Goal: Transaction & Acquisition: Subscribe to service/newsletter

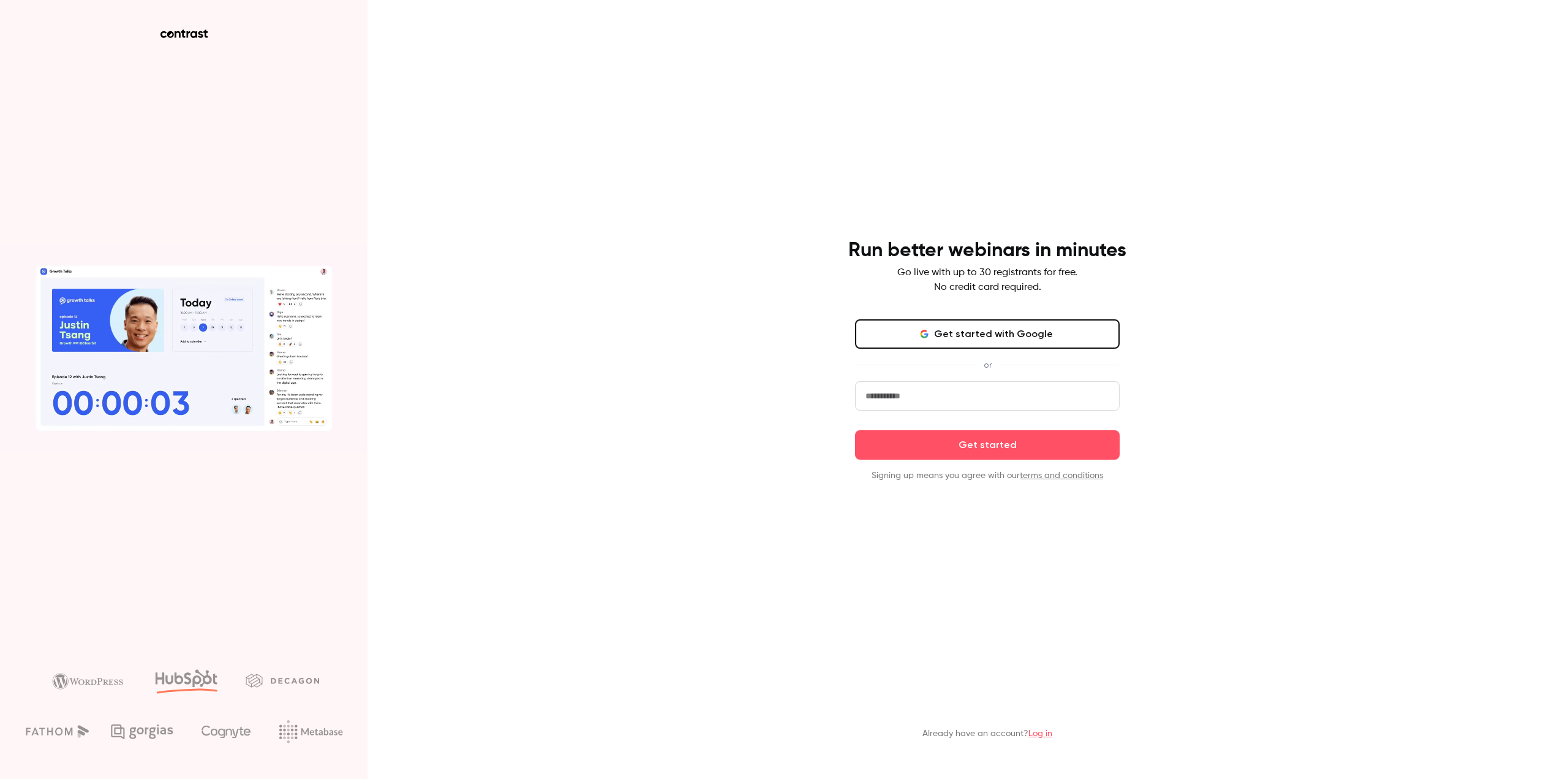
click at [1029, 322] on button "Get started with Google" at bounding box center [987, 334] width 265 height 30
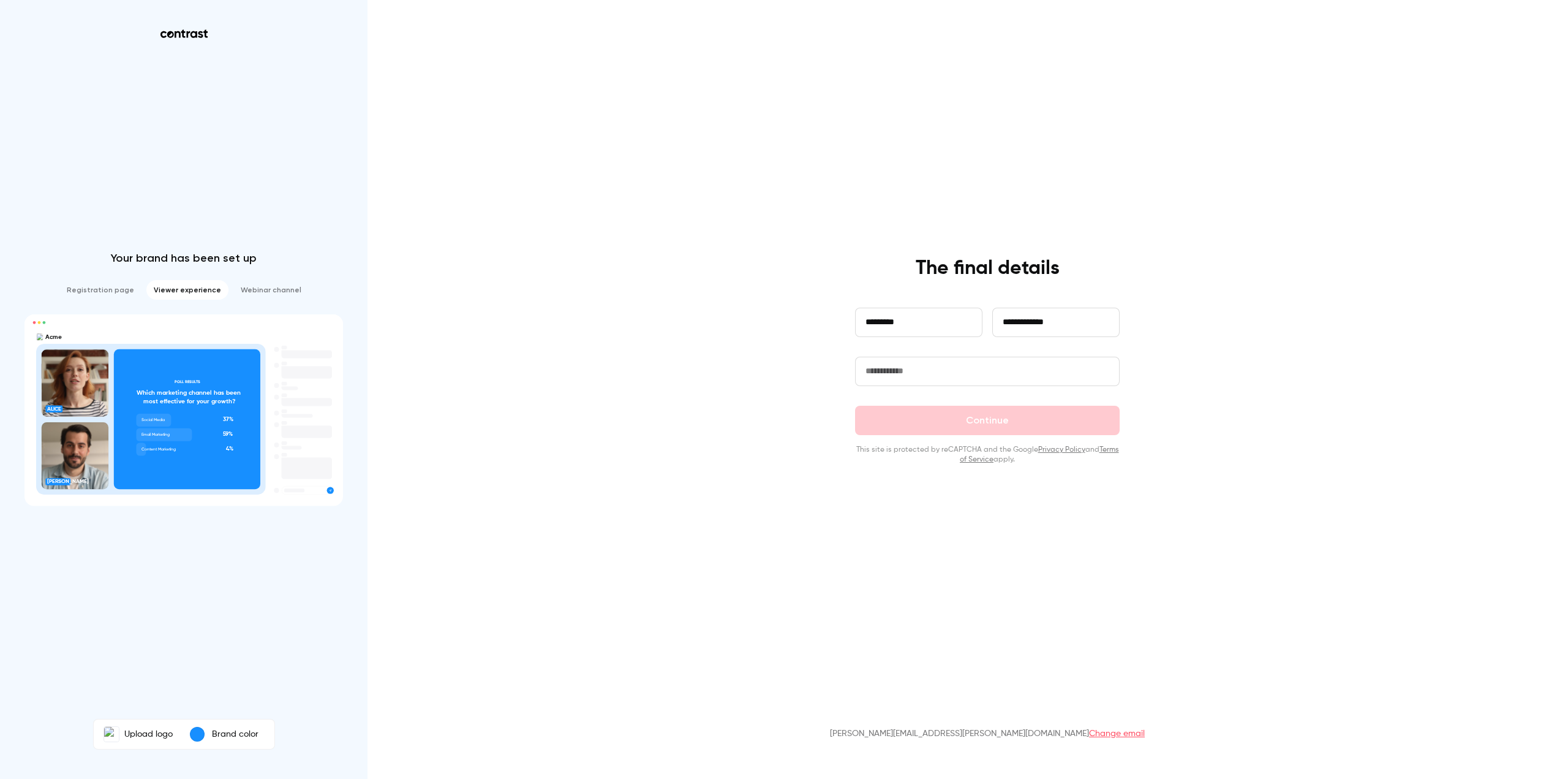
click at [895, 370] on input "text" at bounding box center [987, 371] width 265 height 30
type input "*****"
click at [855, 406] on button "Continue" at bounding box center [987, 421] width 265 height 30
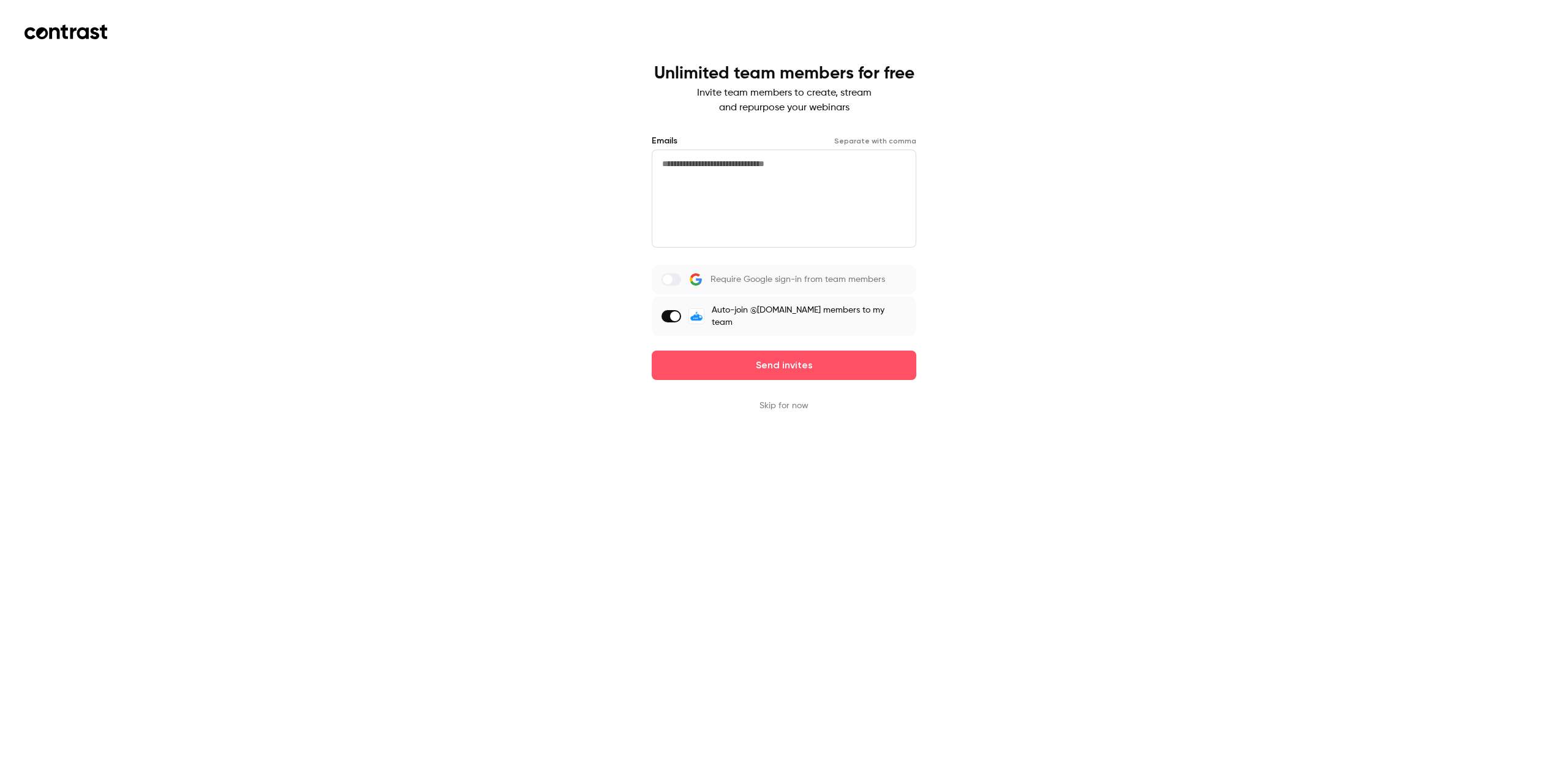
click at [671, 312] on label at bounding box center [671, 316] width 19 height 12
click at [775, 403] on button "Skip for now" at bounding box center [784, 405] width 49 height 12
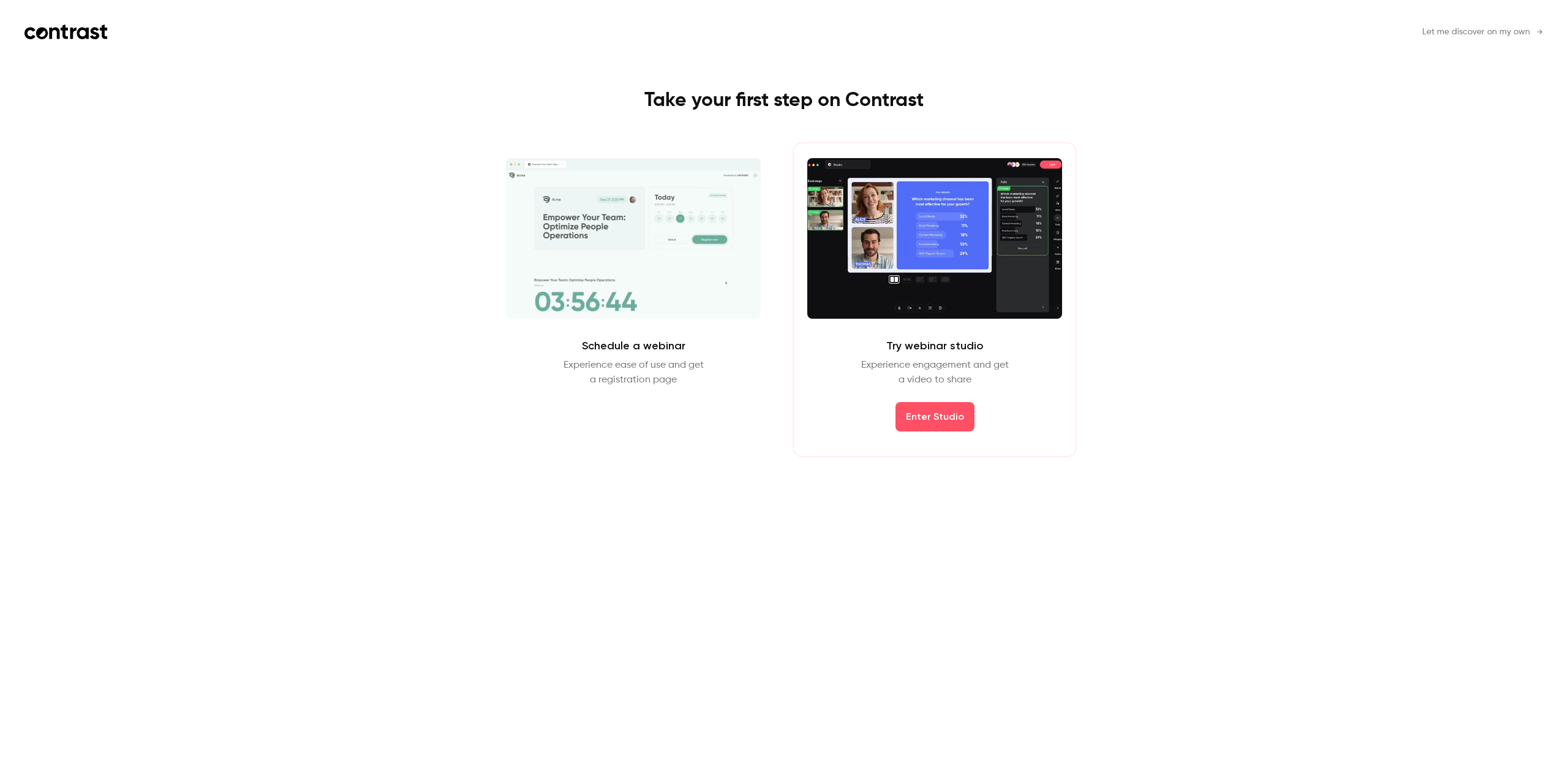
click at [1520, 30] on span "Let me discover on my own" at bounding box center [1476, 32] width 108 height 13
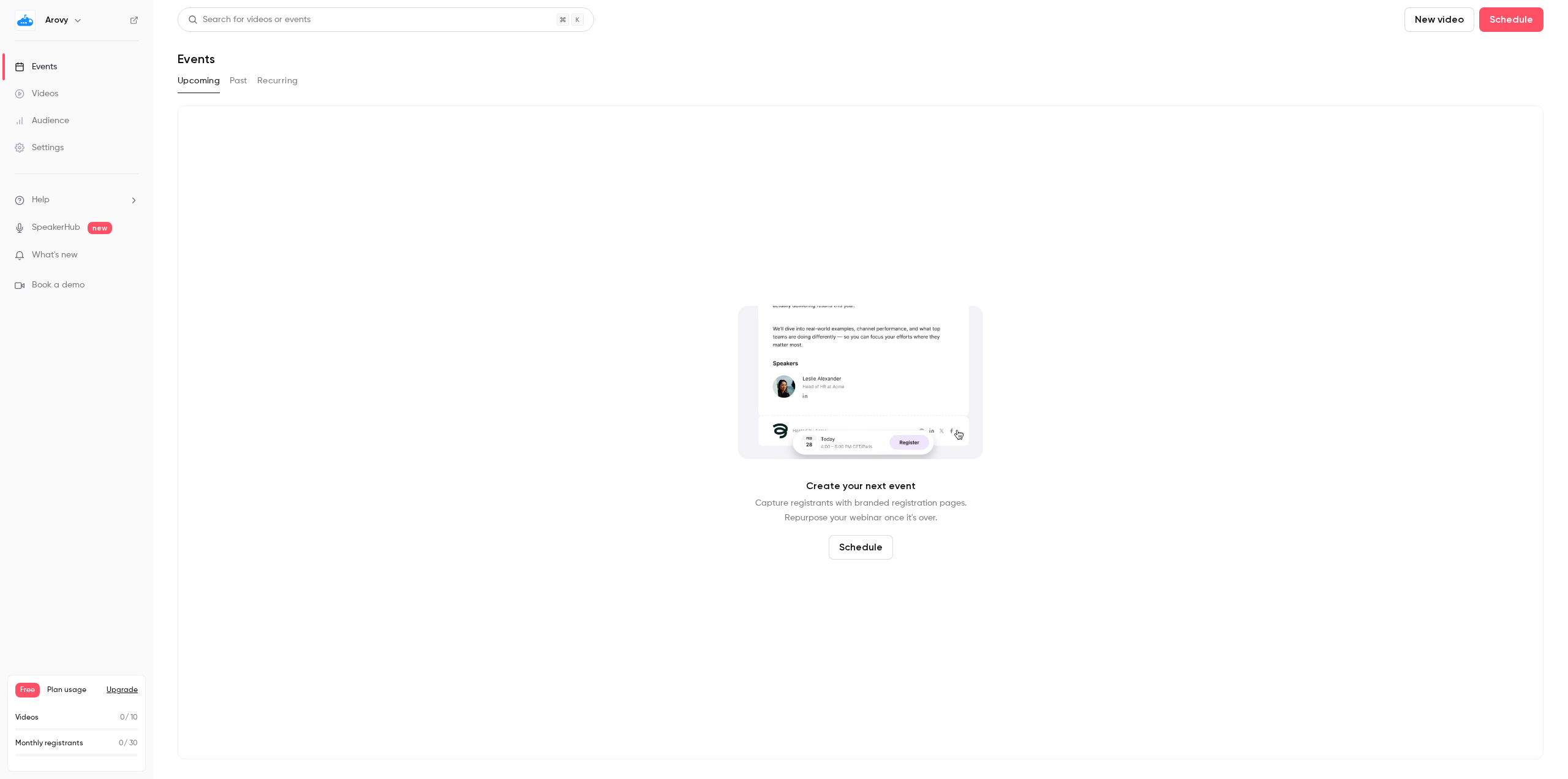
click at [114, 690] on button "Upgrade" at bounding box center [122, 690] width 32 height 10
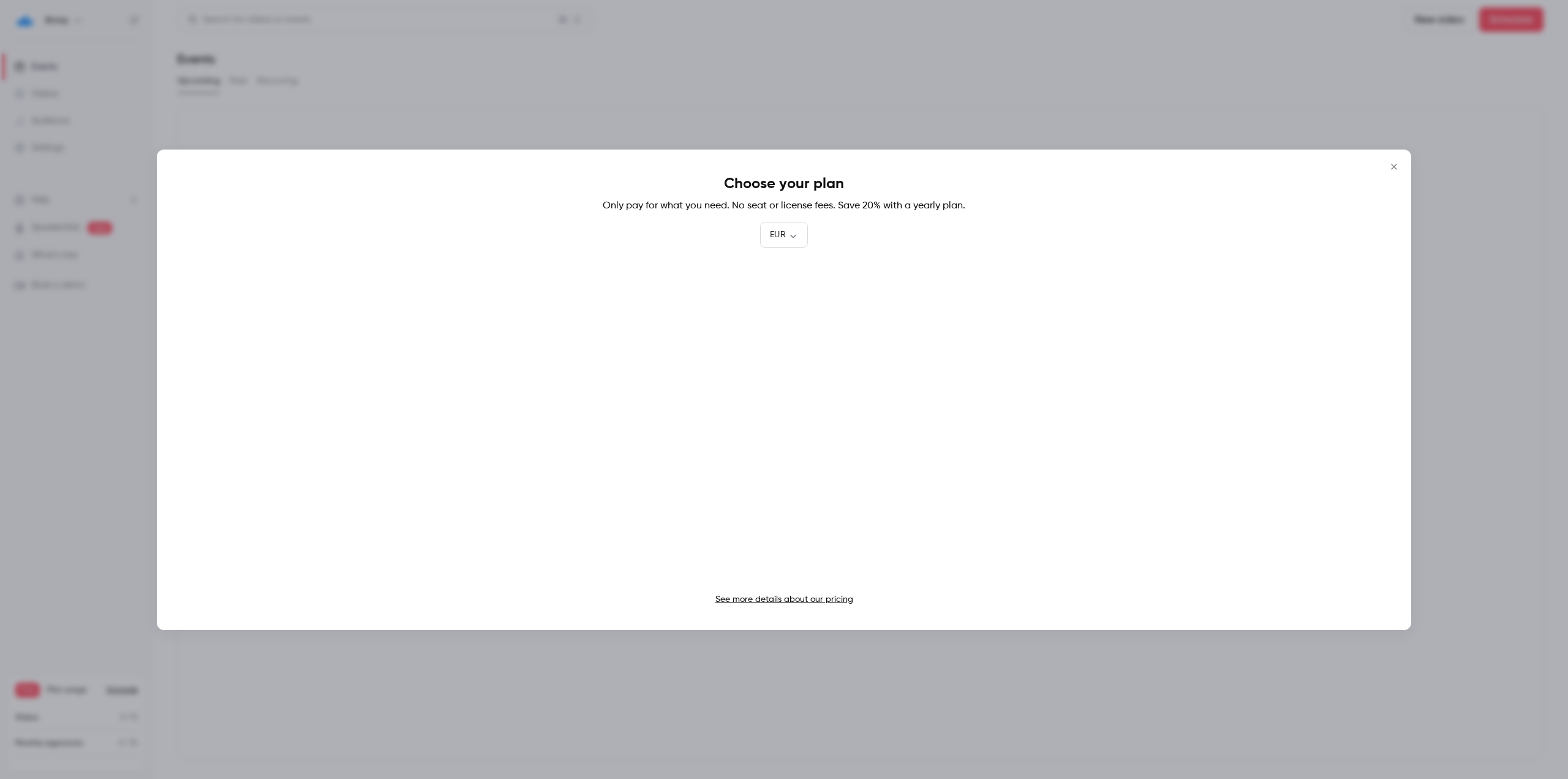
click at [773, 607] on div "Choose your plan Only pay for what you need. No seat or license fees. Save 20% …" at bounding box center [784, 389] width 1254 height 481
click at [773, 602] on link "See more details about our pricing" at bounding box center [784, 599] width 138 height 8
click at [1394, 154] on button "Close" at bounding box center [1394, 167] width 24 height 24
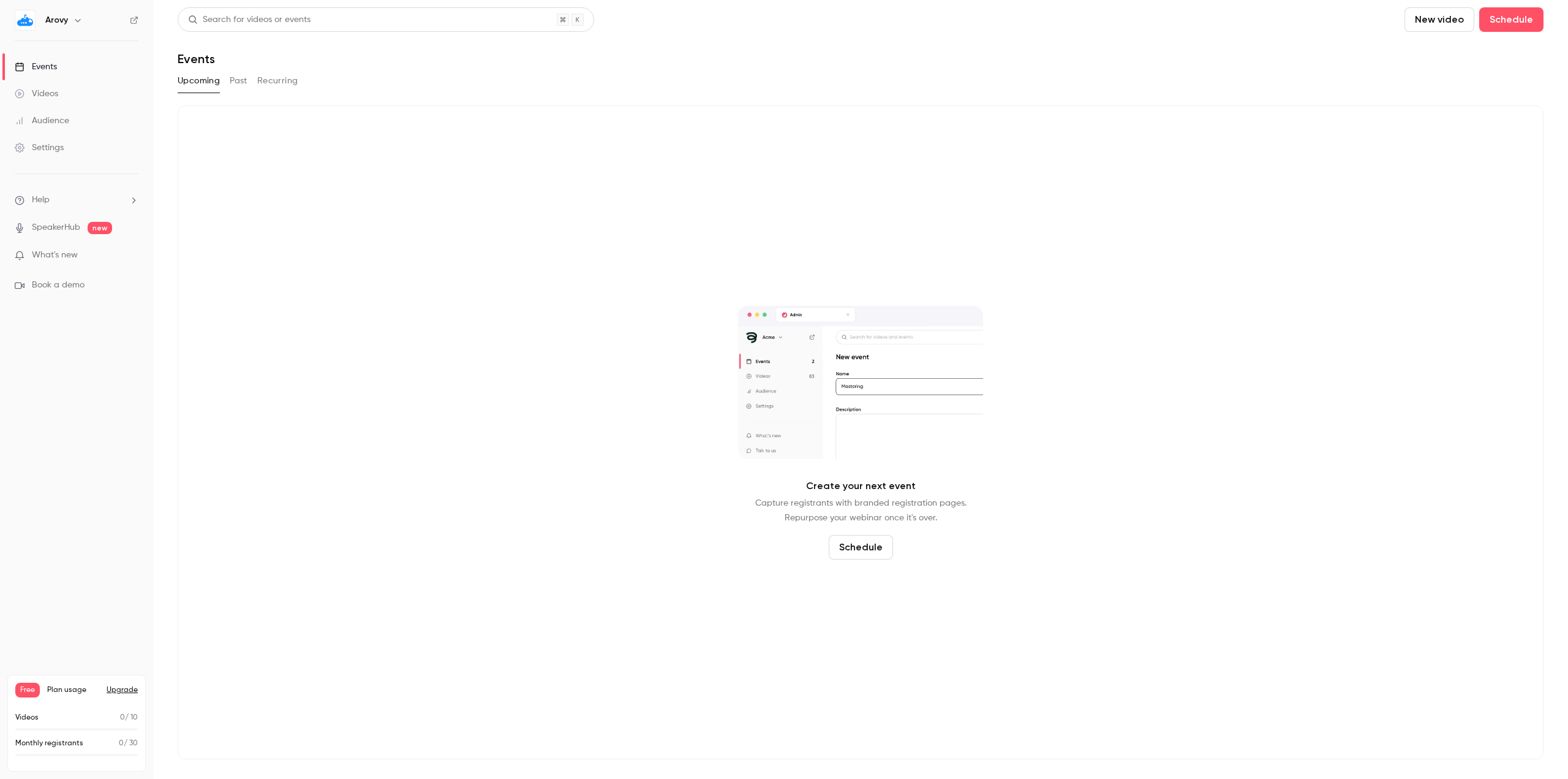
click at [54, 21] on h6 "Arovy" at bounding box center [56, 20] width 23 height 12
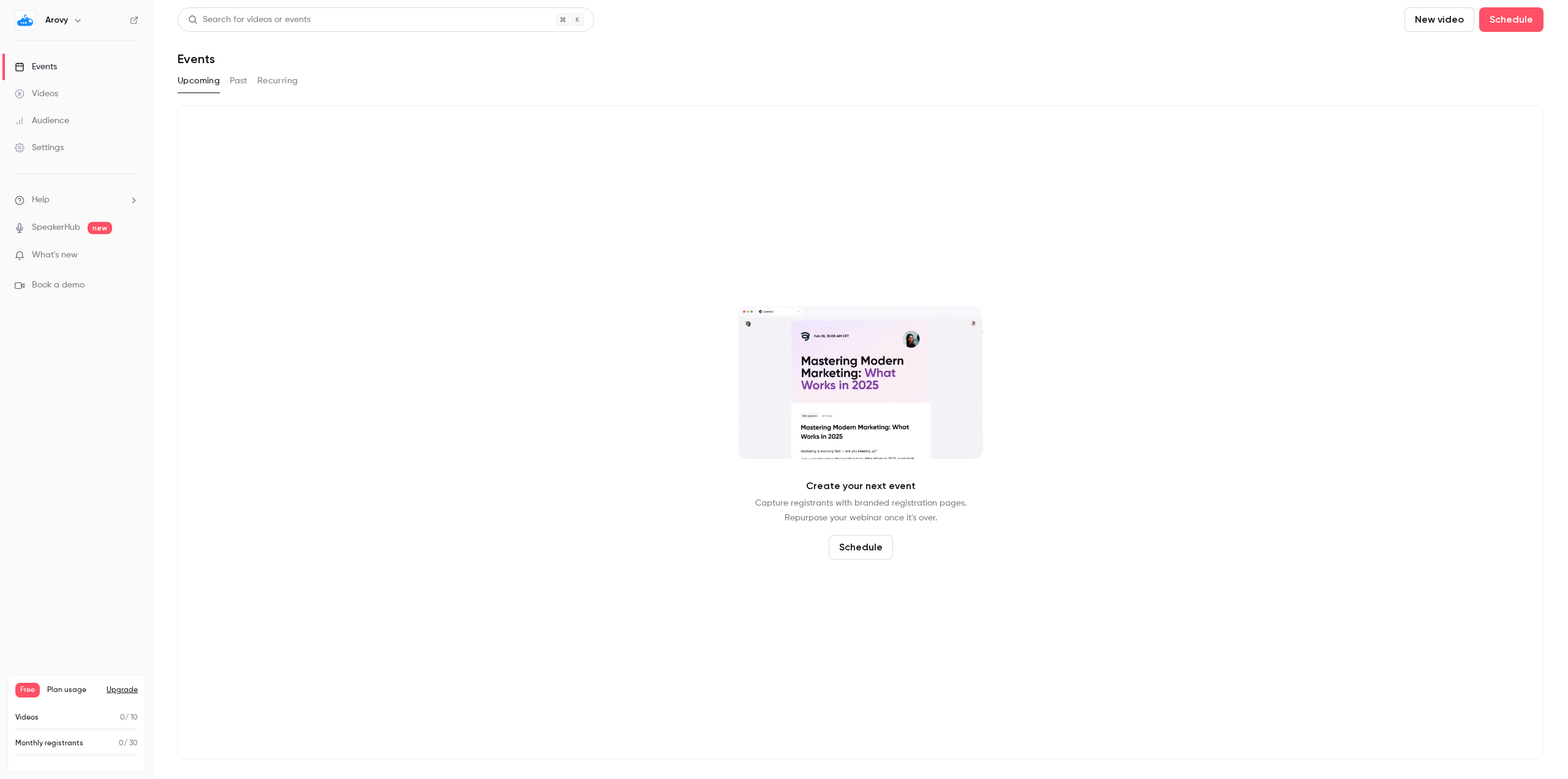
click at [29, 14] on img at bounding box center [25, 20] width 19 height 19
click at [68, 21] on div "Arovy" at bounding box center [82, 20] width 75 height 15
click at [81, 19] on icon "button" at bounding box center [77, 20] width 10 height 10
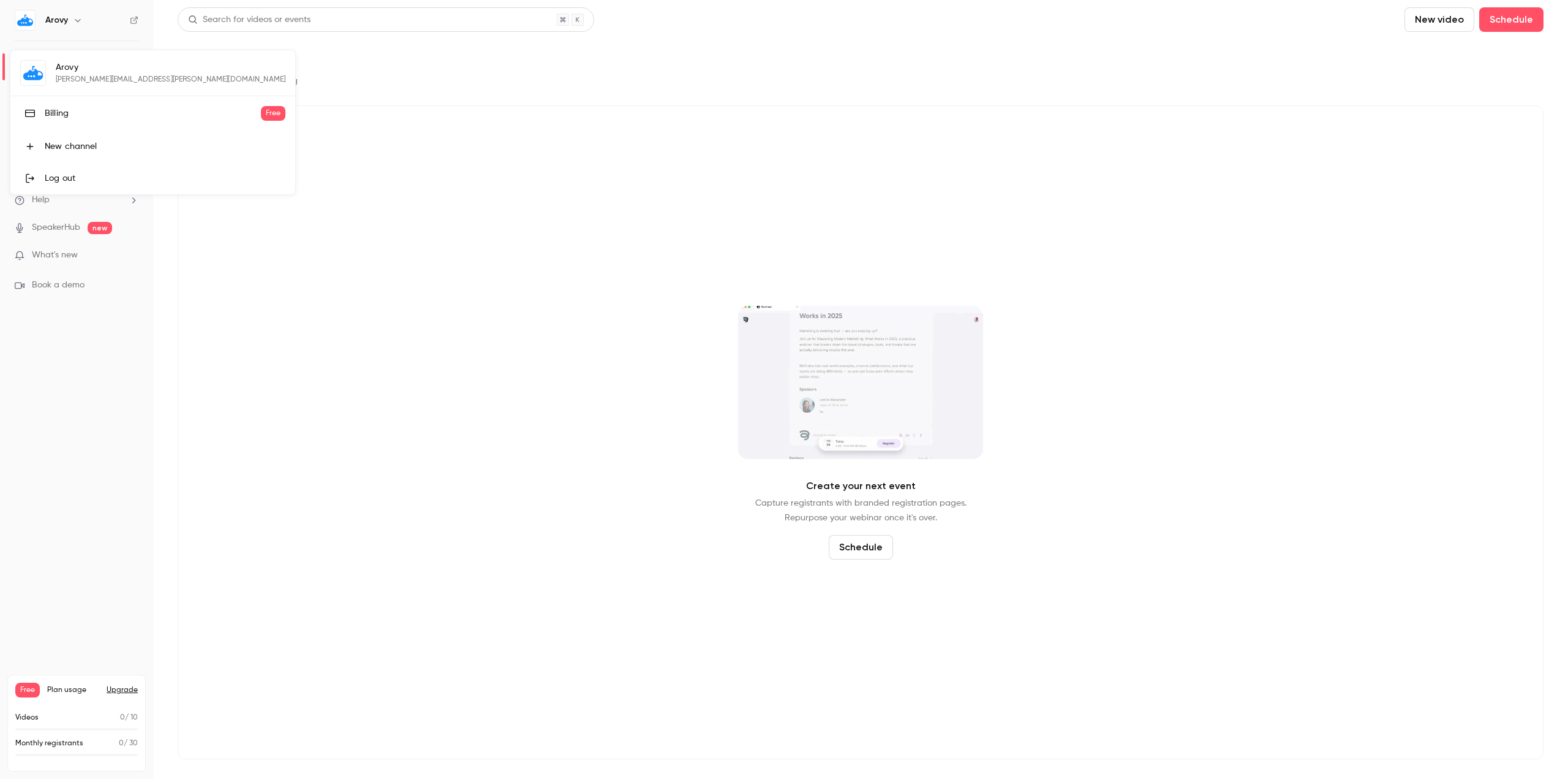
click at [113, 253] on div at bounding box center [784, 389] width 1568 height 779
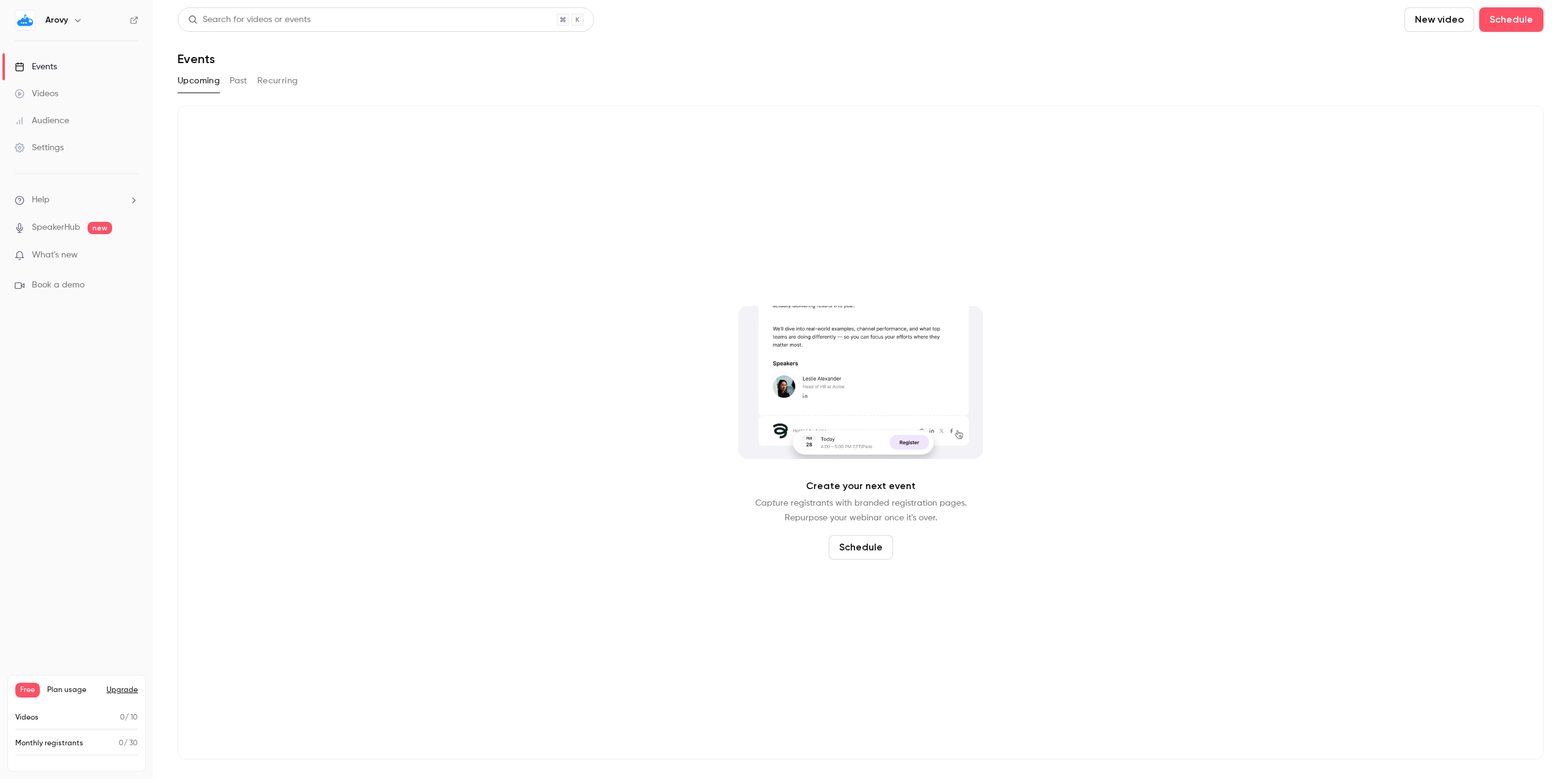
click at [96, 248] on ul "Help SpeakerHub new What's new Book a demo" at bounding box center [77, 243] width 153 height 137
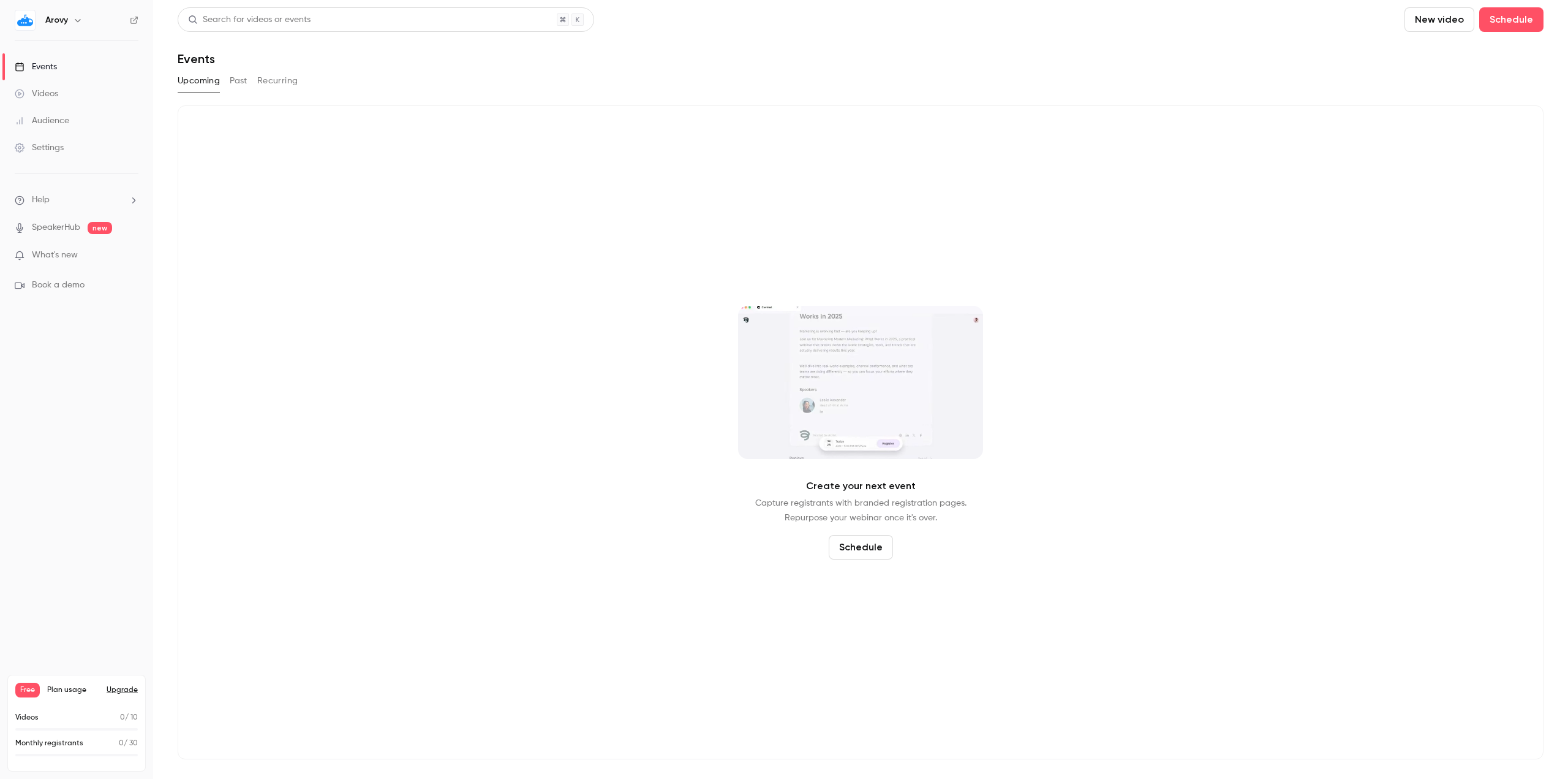
click at [96, 253] on p "What's new" at bounding box center [67, 255] width 104 height 13
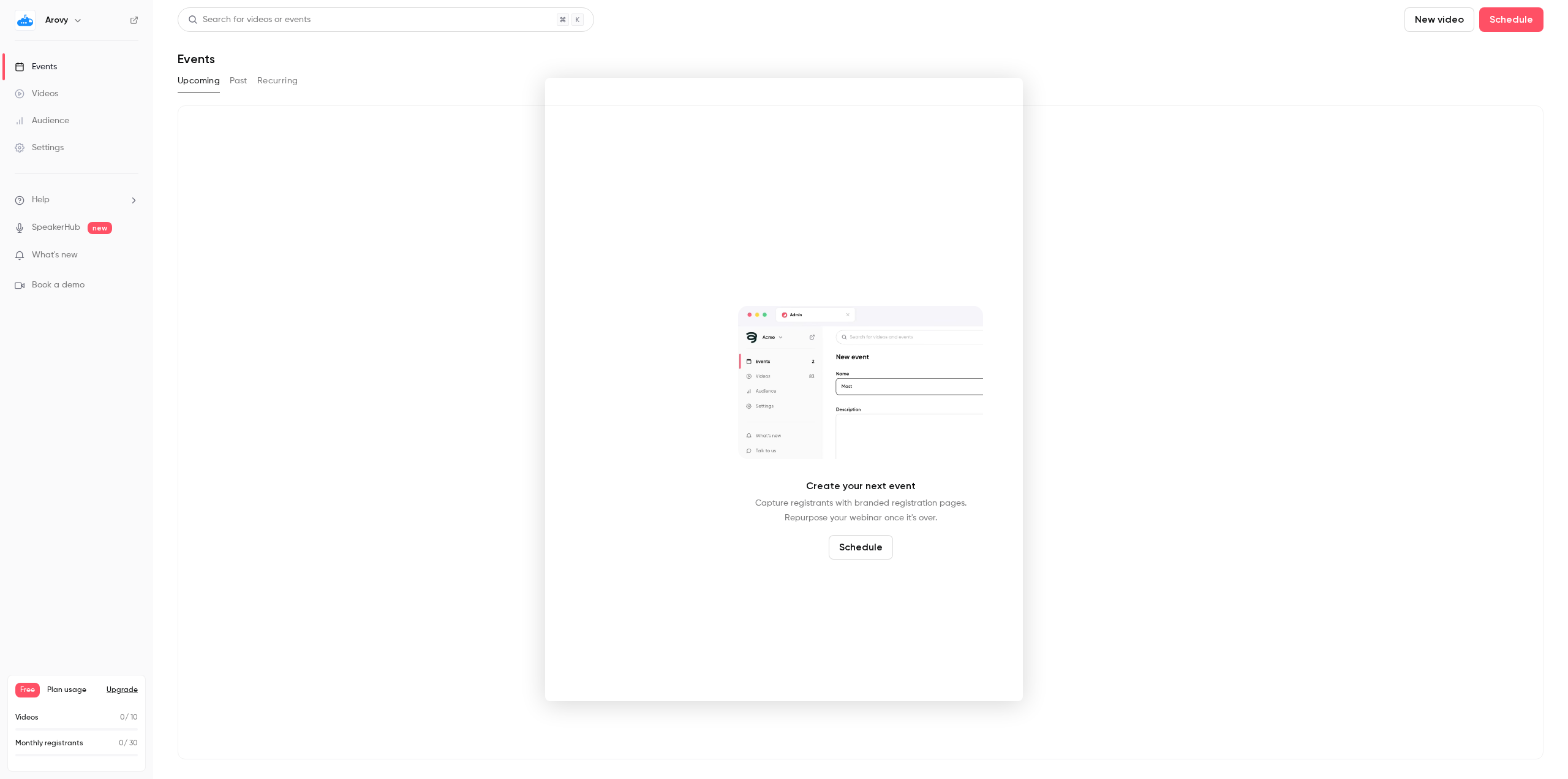
click at [420, 396] on div at bounding box center [784, 389] width 1568 height 779
